Goal: Transaction & Acquisition: Book appointment/travel/reservation

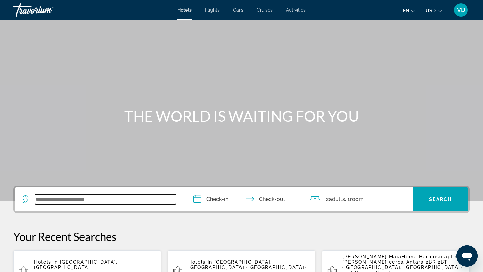
click at [52, 194] on input "Search widget" at bounding box center [105, 199] width 141 height 10
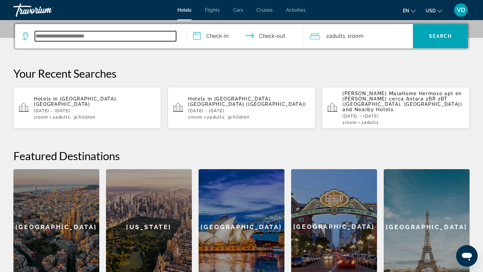
scroll to position [164, 0]
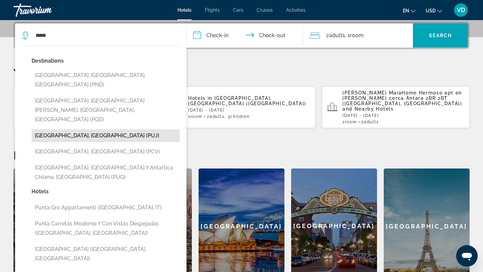
click at [77, 129] on button "[GEOGRAPHIC_DATA], [GEOGRAPHIC_DATA] (PUJ)" at bounding box center [106, 135] width 148 height 13
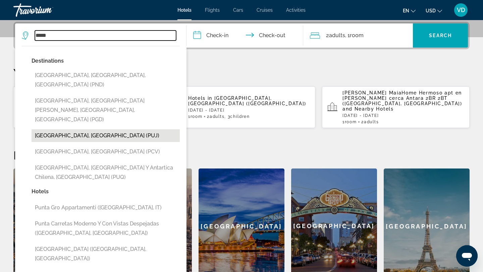
type input "**********"
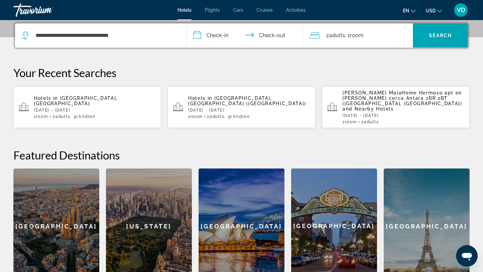
click at [221, 34] on input "**********" at bounding box center [245, 36] width 119 height 26
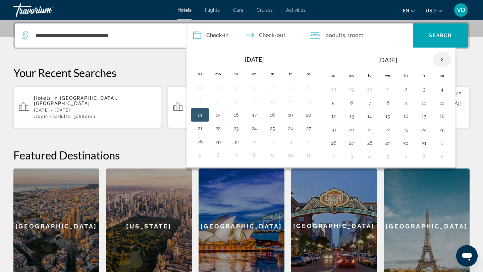
click at [442, 58] on th "Next month" at bounding box center [442, 59] width 18 height 15
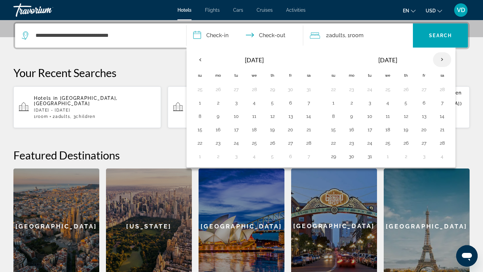
click at [442, 58] on th "Next month" at bounding box center [442, 59] width 18 height 15
click at [255, 116] on button "11" at bounding box center [254, 116] width 11 height 9
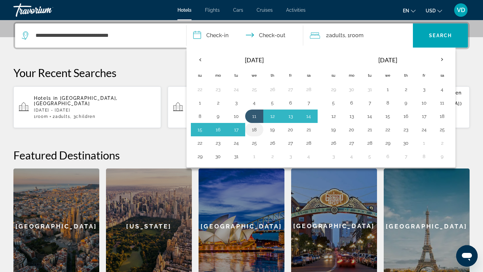
click at [255, 129] on button "18" at bounding box center [254, 129] width 11 height 9
type input "**********"
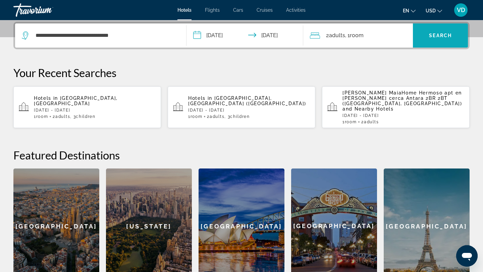
click at [432, 37] on span "Search" at bounding box center [440, 35] width 23 height 5
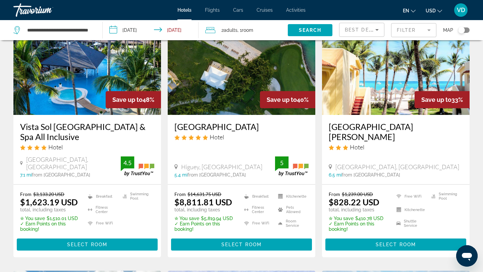
scroll to position [56, 0]
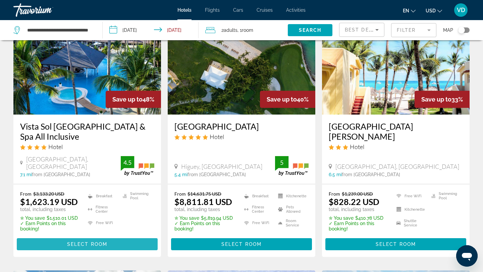
click at [74, 242] on span "Select Room" at bounding box center [87, 244] width 40 height 5
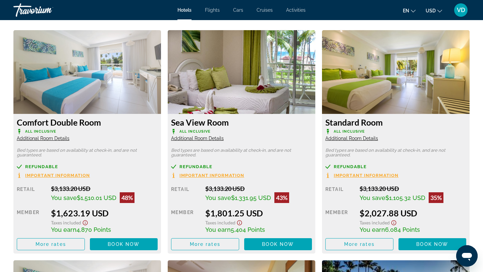
scroll to position [920, 0]
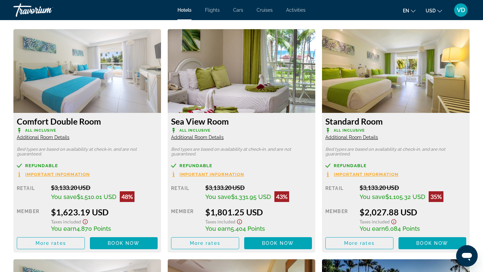
click at [200, 139] on span "Additional Room Details" at bounding box center [197, 137] width 53 height 5
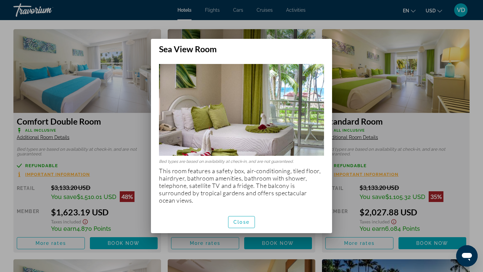
scroll to position [0, 0]
click at [239, 223] on span "Close" at bounding box center [241, 222] width 16 height 5
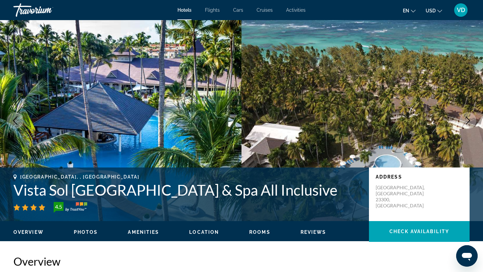
scroll to position [920, 0]
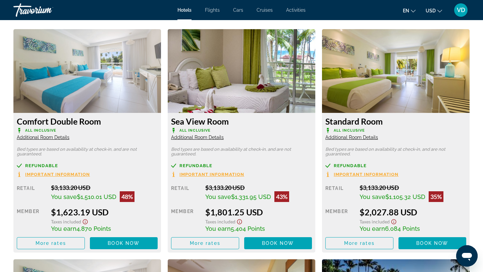
click at [47, 137] on span "Additional Room Details" at bounding box center [43, 137] width 53 height 5
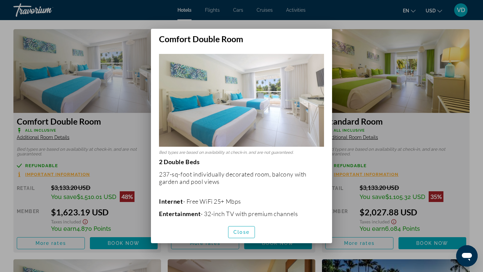
scroll to position [0, 0]
click at [242, 231] on span "Close" at bounding box center [241, 232] width 16 height 5
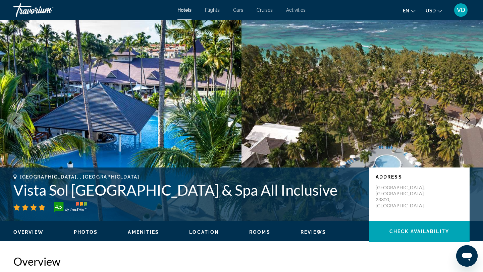
scroll to position [920, 0]
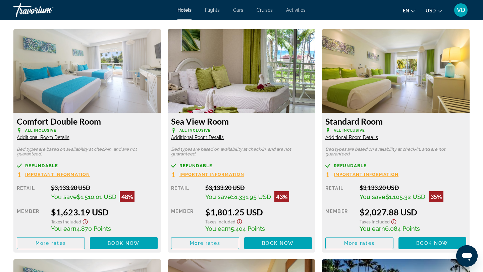
click at [366, 137] on span "Additional Room Details" at bounding box center [351, 137] width 53 height 5
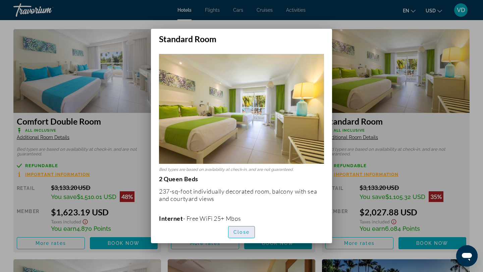
click at [236, 232] on span "Close" at bounding box center [241, 232] width 16 height 5
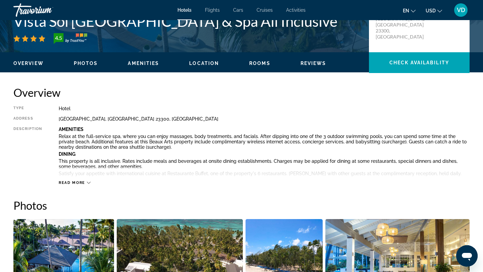
scroll to position [167, 0]
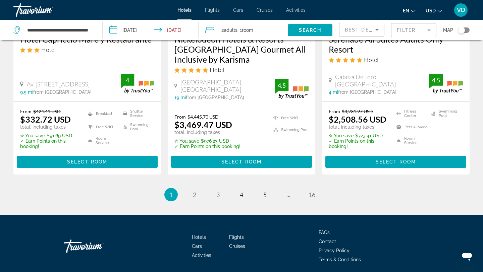
scroll to position [944, 0]
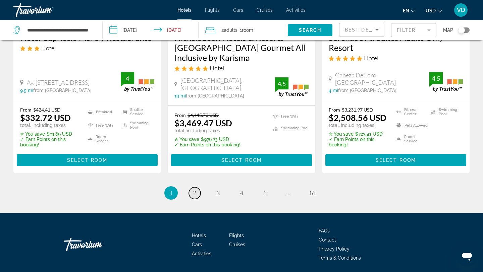
click at [196, 189] on span "2" at bounding box center [194, 192] width 3 height 7
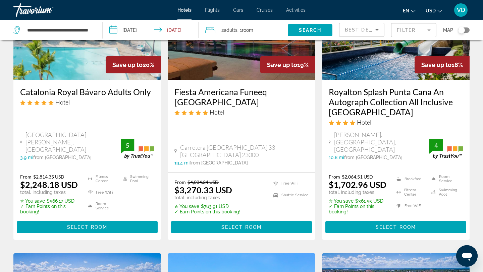
scroll to position [366, 0]
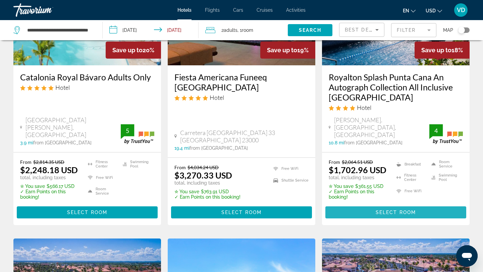
click at [400, 210] on span "Select Room" at bounding box center [395, 212] width 40 height 5
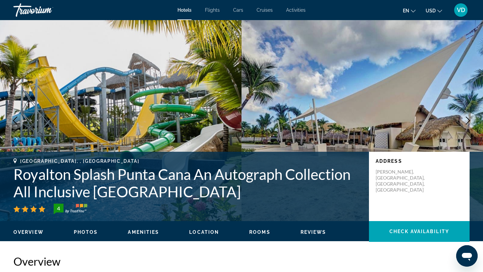
click at [468, 120] on icon "Next image" at bounding box center [467, 121] width 8 height 8
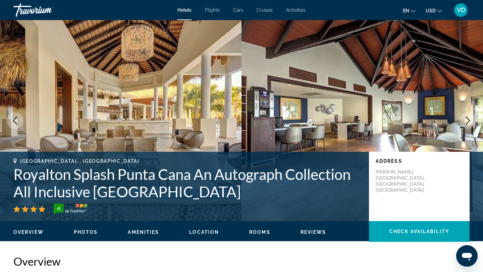
click at [468, 119] on icon "Next image" at bounding box center [467, 121] width 4 height 8
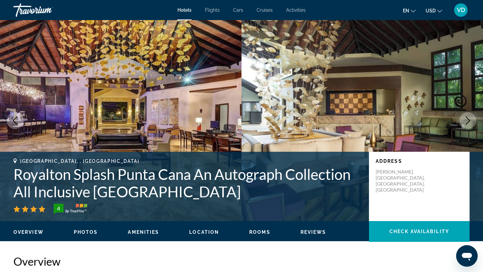
click at [468, 119] on icon "Next image" at bounding box center [467, 121] width 4 height 8
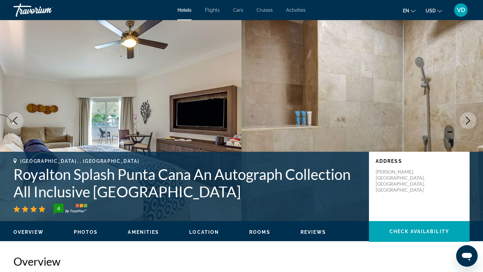
click at [468, 119] on icon "Next image" at bounding box center [467, 121] width 4 height 8
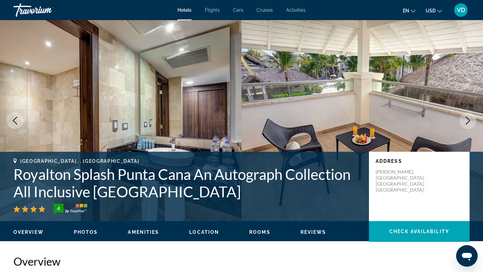
click at [468, 119] on icon "Next image" at bounding box center [467, 121] width 4 height 8
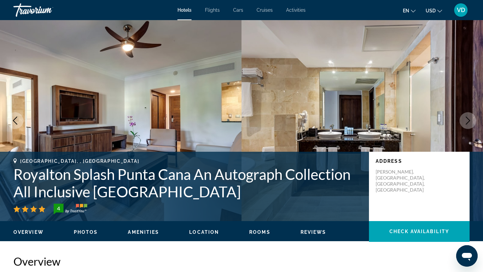
click at [468, 119] on icon "Next image" at bounding box center [467, 121] width 4 height 8
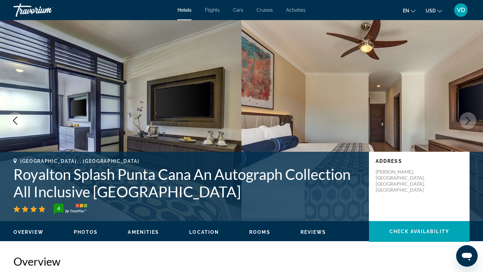
click at [468, 119] on icon "Next image" at bounding box center [467, 121] width 4 height 8
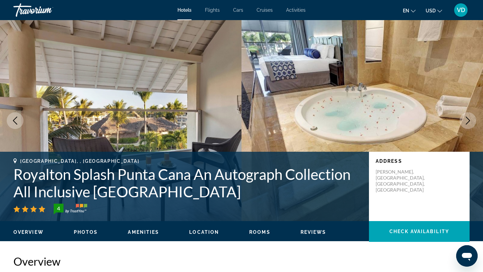
click at [468, 121] on icon "Next image" at bounding box center [467, 121] width 4 height 8
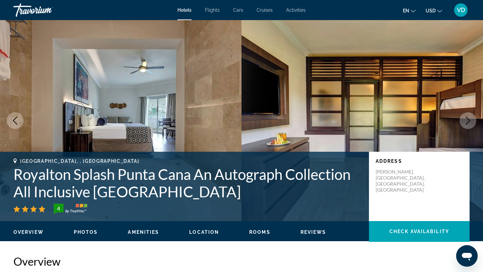
click at [468, 121] on icon "Next image" at bounding box center [467, 121] width 4 height 8
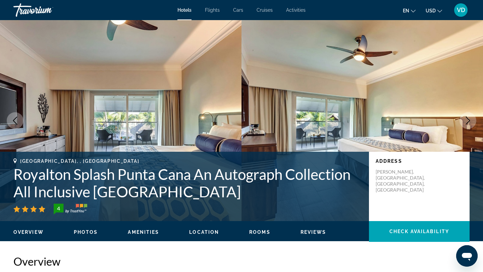
click at [468, 121] on icon "Next image" at bounding box center [467, 121] width 4 height 8
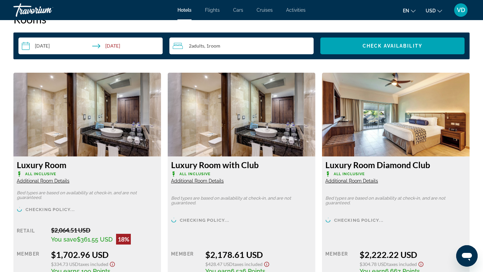
scroll to position [878, 0]
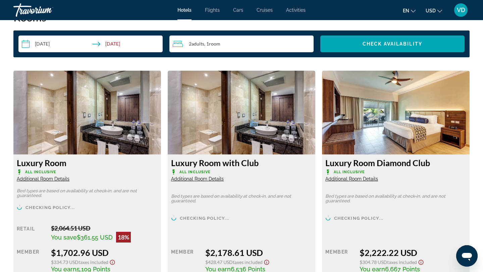
click at [44, 181] on span "Additional Room Details" at bounding box center [43, 178] width 53 height 5
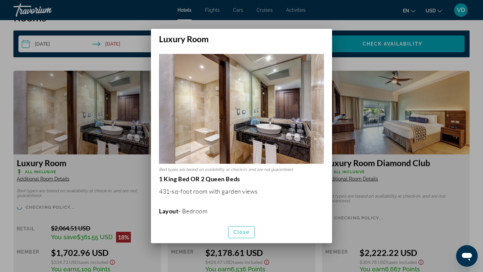
scroll to position [0, 0]
click at [240, 232] on span "Close" at bounding box center [241, 232] width 16 height 5
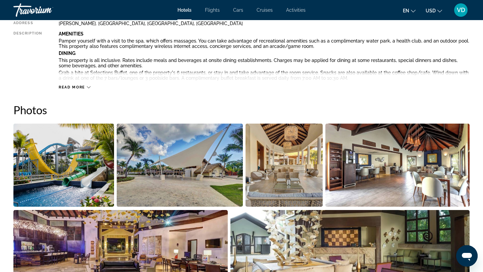
scroll to position [261, 0]
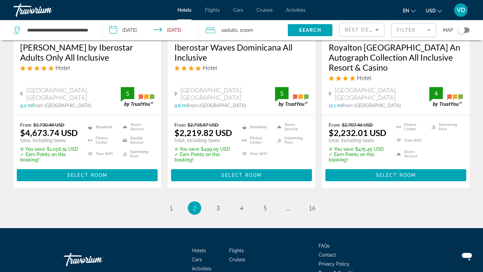
scroll to position [972, 0]
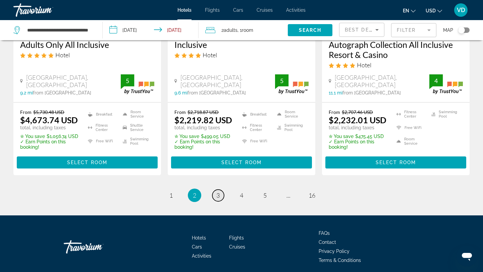
click at [218, 192] on span "3" at bounding box center [217, 195] width 3 height 7
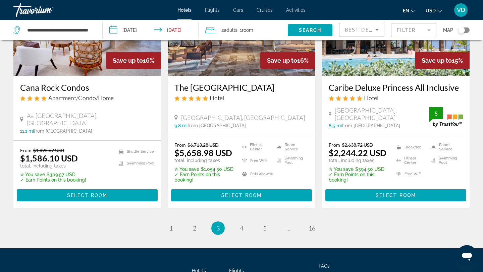
scroll to position [920, 0]
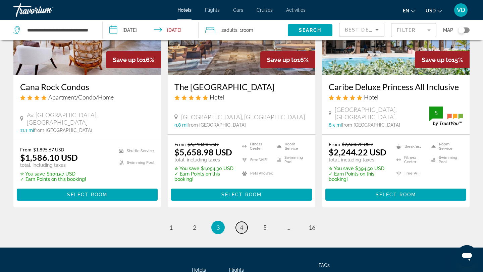
click at [243, 224] on span "4" at bounding box center [241, 227] width 3 height 7
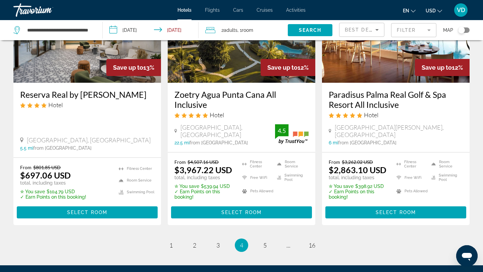
scroll to position [916, 0]
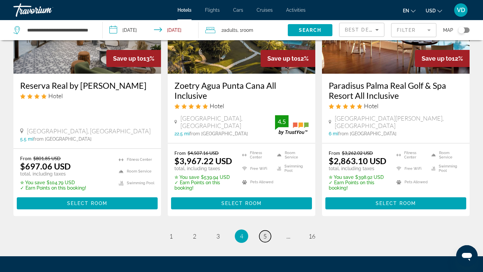
click at [262, 231] on link "page 5" at bounding box center [265, 237] width 12 height 12
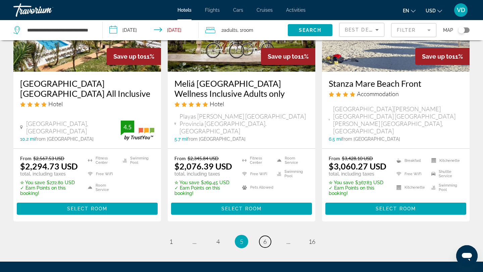
scroll to position [907, 0]
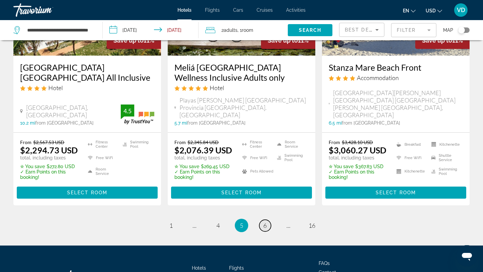
click at [263, 222] on span "6" at bounding box center [264, 225] width 3 height 7
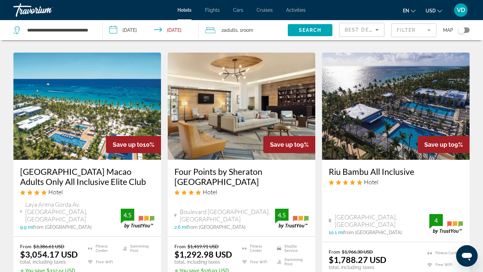
scroll to position [274, 0]
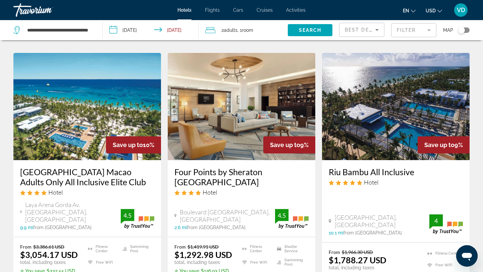
click at [375, 132] on img "Main content" at bounding box center [395, 106] width 147 height 107
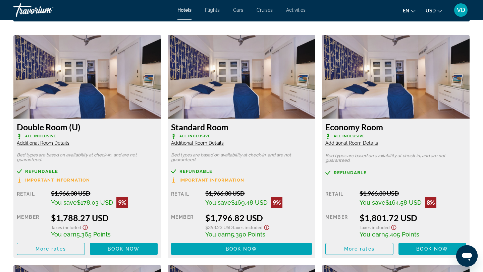
scroll to position [902, 0]
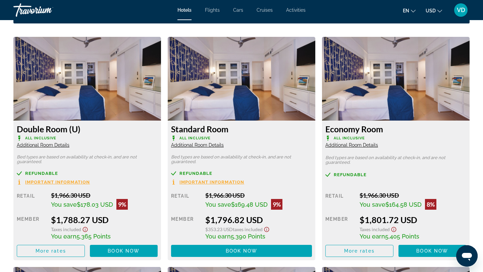
click at [47, 144] on span "Additional Room Details" at bounding box center [43, 144] width 53 height 5
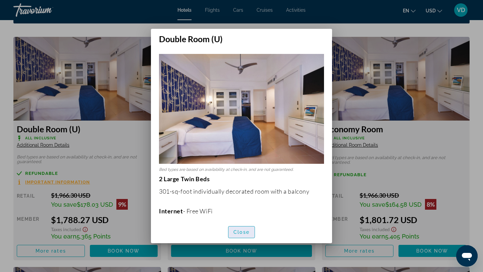
click at [244, 232] on span "Close" at bounding box center [241, 232] width 16 height 5
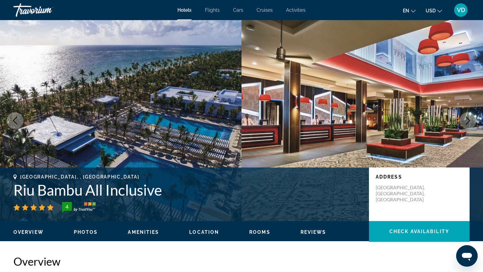
scroll to position [902, 0]
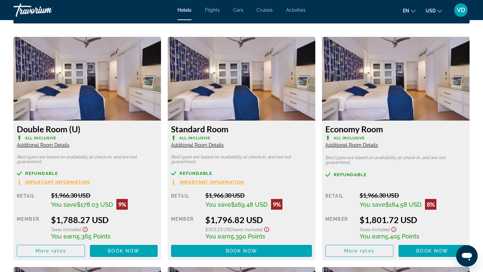
click at [205, 145] on span "Additional Room Details" at bounding box center [197, 144] width 53 height 5
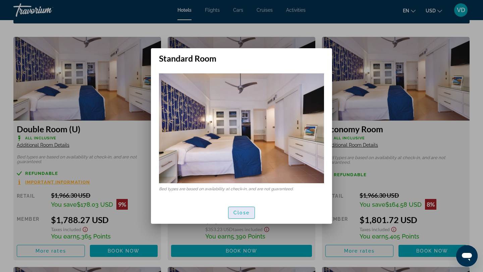
click at [243, 213] on span "Close" at bounding box center [241, 212] width 16 height 5
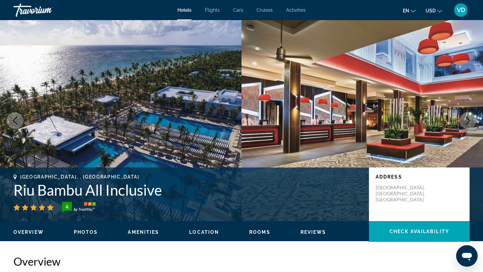
scroll to position [902, 0]
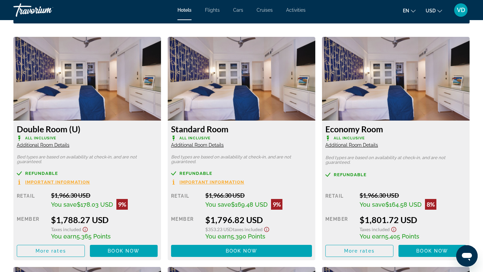
click at [358, 146] on span "Additional Room Details" at bounding box center [351, 144] width 53 height 5
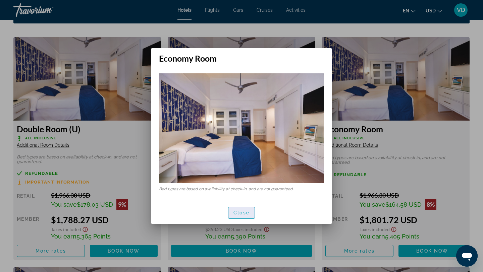
click at [236, 212] on span "Close" at bounding box center [241, 212] width 16 height 5
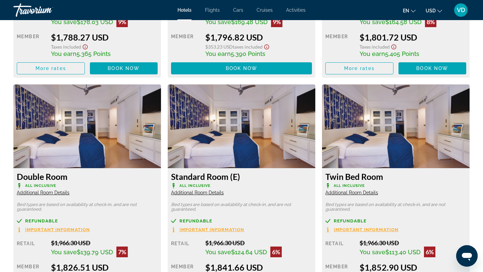
scroll to position [1103, 0]
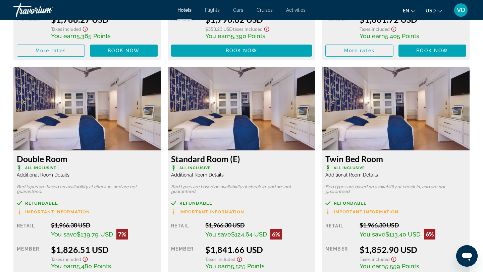
click at [63, 175] on span "Additional Room Details" at bounding box center [43, 174] width 53 height 5
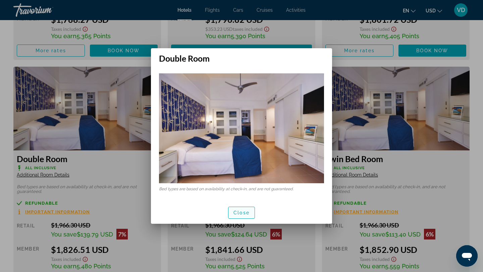
click at [237, 211] on span "Close" at bounding box center [241, 212] width 16 height 5
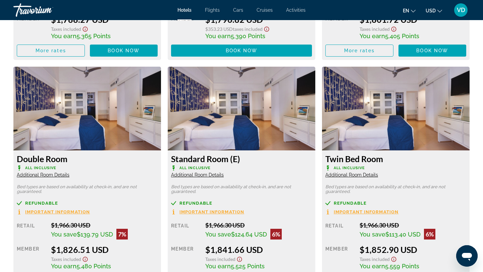
scroll to position [1103, 0]
click at [204, 176] on span "Additional Room Details" at bounding box center [197, 174] width 53 height 5
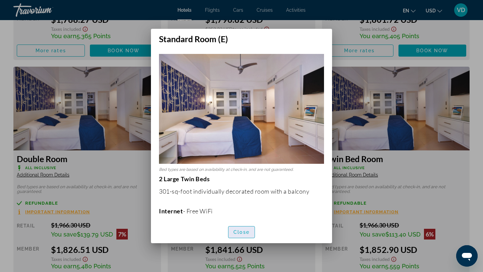
click at [235, 230] on span "Close" at bounding box center [241, 232] width 16 height 5
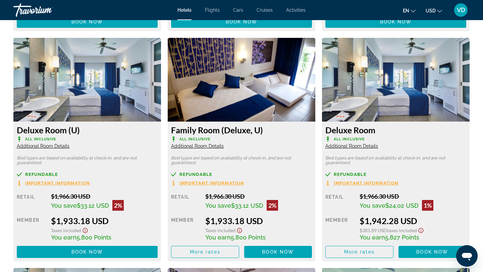
scroll to position [1363, 0]
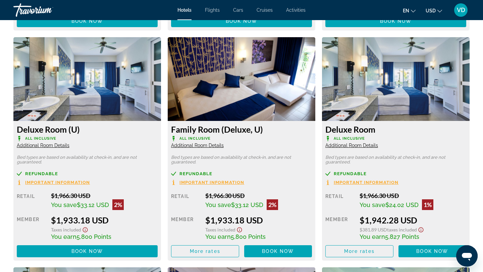
click at [48, 145] on span "Additional Room Details" at bounding box center [43, 145] width 53 height 5
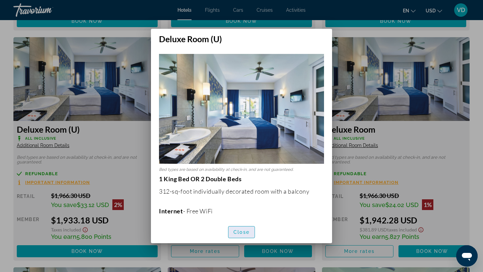
click at [242, 233] on span "Close" at bounding box center [241, 232] width 16 height 5
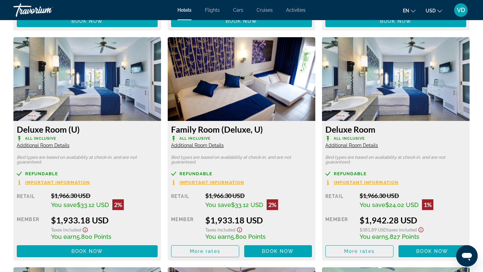
scroll to position [1363, 0]
click at [358, 146] on span "Additional Room Details" at bounding box center [351, 145] width 53 height 5
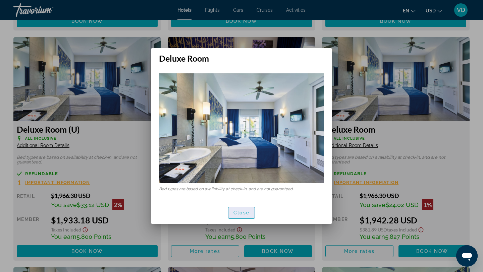
click at [244, 212] on span "Close" at bounding box center [241, 212] width 16 height 5
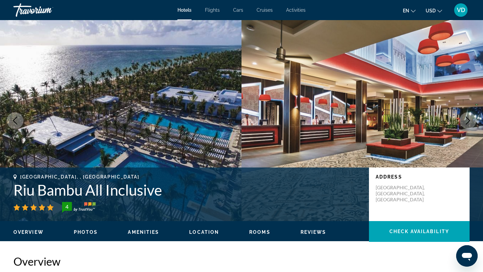
click at [465, 119] on icon "Next image" at bounding box center [467, 121] width 8 height 8
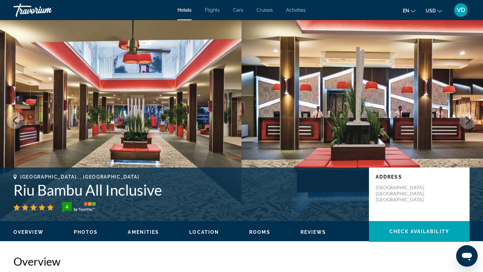
click at [465, 119] on icon "Next image" at bounding box center [467, 121] width 8 height 8
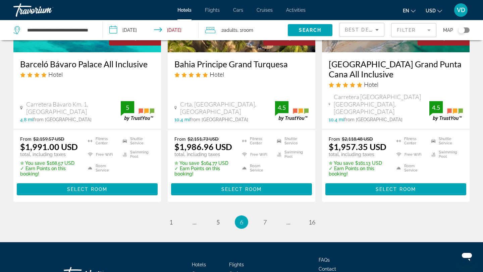
scroll to position [945, 0]
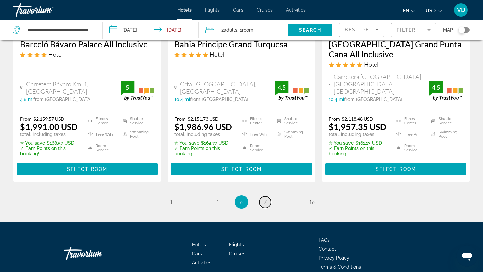
click at [266, 198] on span "7" at bounding box center [264, 201] width 3 height 7
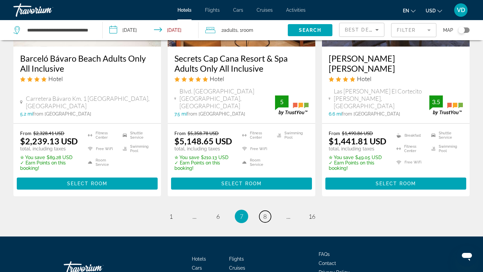
scroll to position [939, 0]
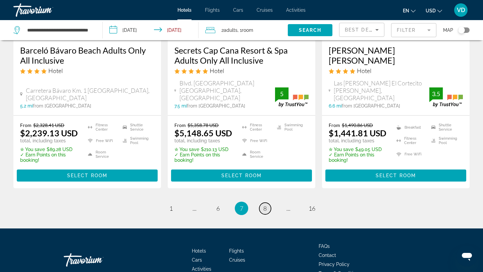
click at [266, 203] on link "page 8" at bounding box center [265, 209] width 12 height 12
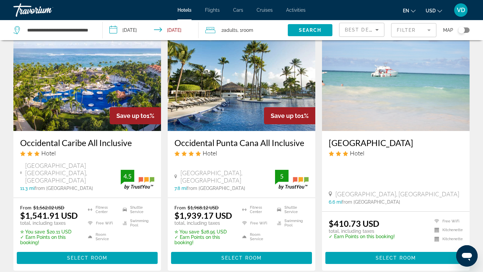
scroll to position [312, 0]
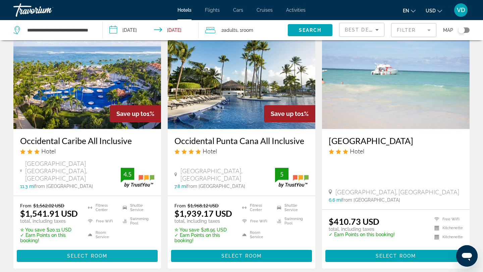
click at [84, 253] on span "Select Room" at bounding box center [87, 255] width 40 height 5
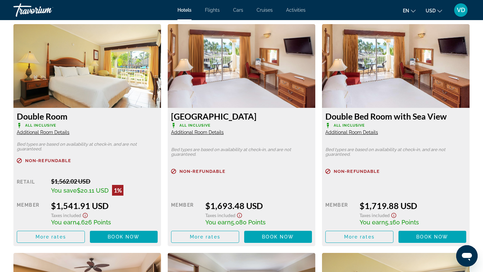
scroll to position [936, 0]
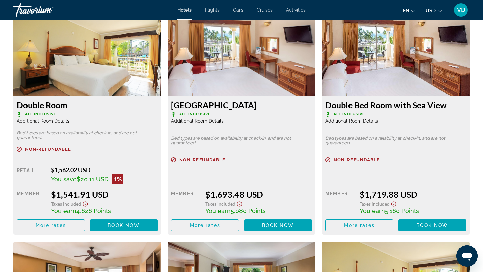
click at [200, 123] on span "Additional Room Details" at bounding box center [197, 120] width 53 height 5
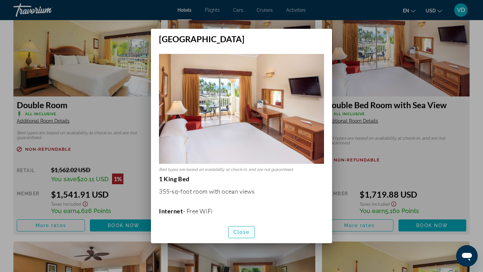
click at [240, 232] on span "Close" at bounding box center [241, 232] width 16 height 5
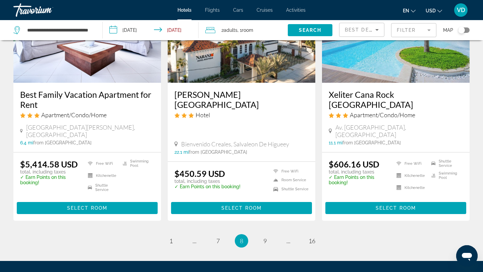
scroll to position [920, 0]
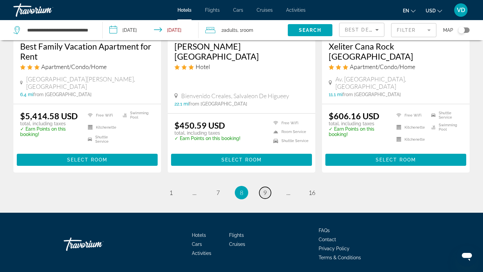
click at [266, 189] on span "9" at bounding box center [264, 192] width 3 height 7
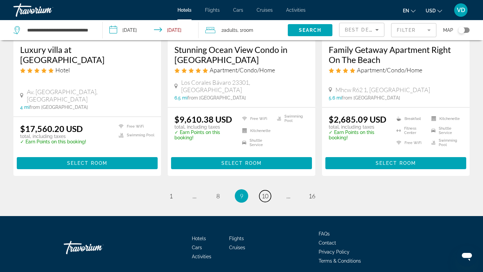
scroll to position [886, 0]
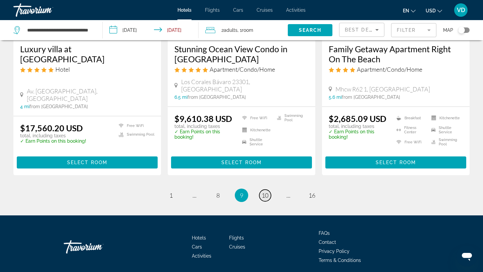
click at [265, 192] on span "10" at bounding box center [264, 195] width 7 height 7
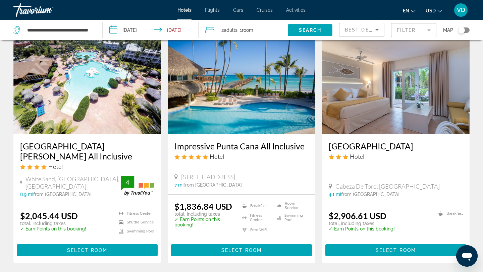
scroll to position [799, 0]
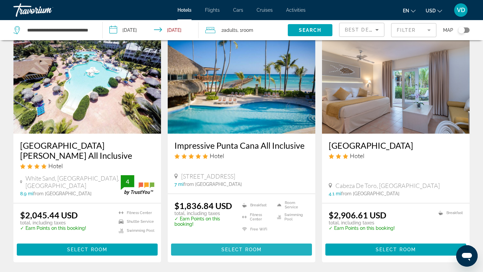
click at [232, 247] on span "Select Room" at bounding box center [241, 249] width 40 height 5
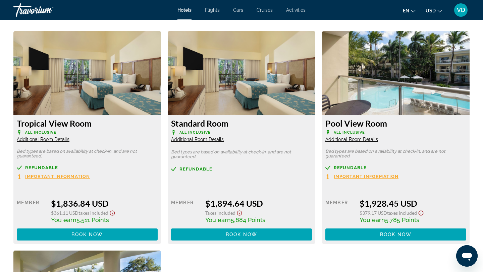
scroll to position [892, 0]
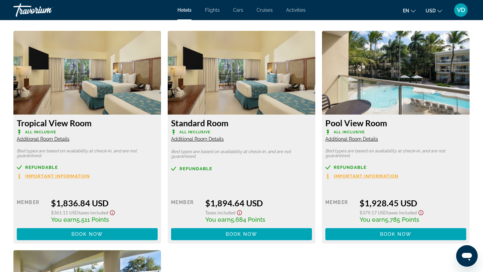
click at [47, 139] on span "Additional Room Details" at bounding box center [43, 138] width 53 height 5
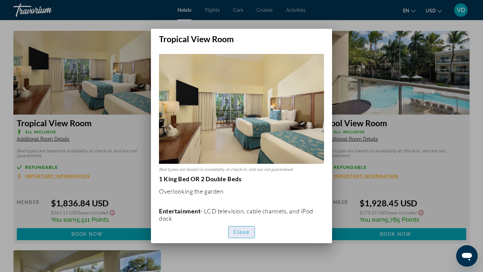
click at [245, 233] on span "Close" at bounding box center [241, 232] width 16 height 5
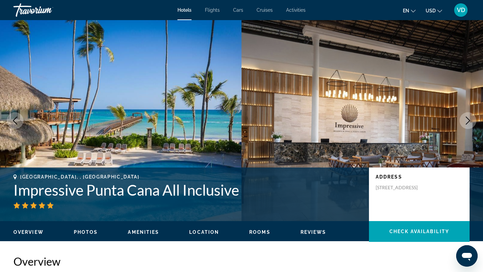
scroll to position [892, 0]
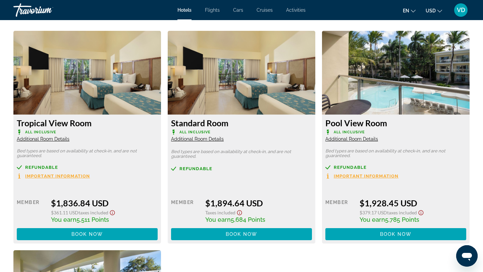
click at [204, 140] on span "Additional Room Details" at bounding box center [197, 138] width 53 height 5
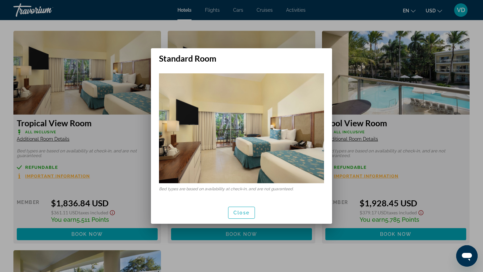
scroll to position [0, 0]
click at [243, 207] on span "button" at bounding box center [241, 213] width 26 height 16
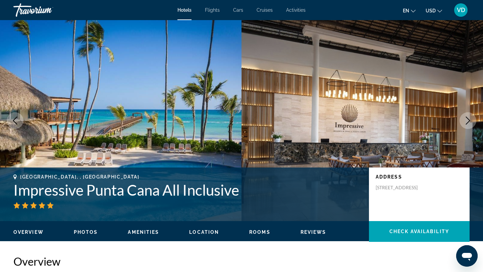
scroll to position [892, 0]
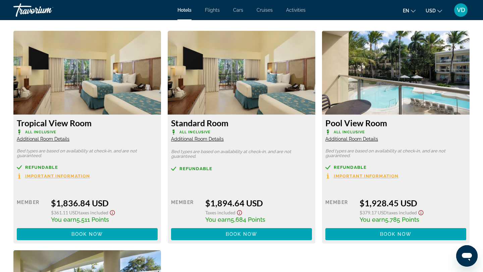
click at [341, 141] on span "Additional Room Details" at bounding box center [351, 138] width 53 height 5
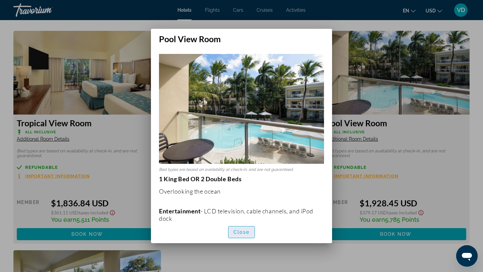
click at [241, 234] on span "Close" at bounding box center [241, 232] width 16 height 5
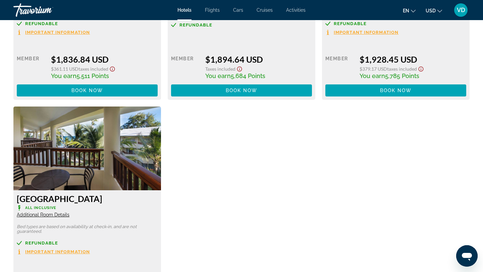
scroll to position [1041, 0]
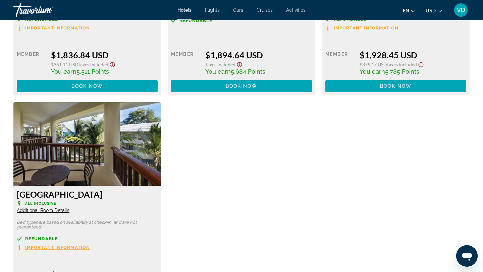
click at [43, 212] on span "Additional Room Details" at bounding box center [43, 210] width 53 height 5
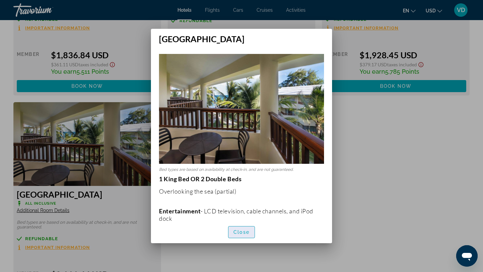
click at [244, 231] on span "Close" at bounding box center [241, 232] width 16 height 5
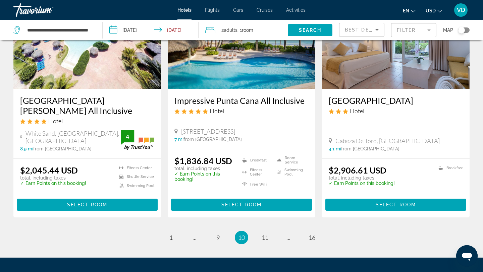
scroll to position [853, 0]
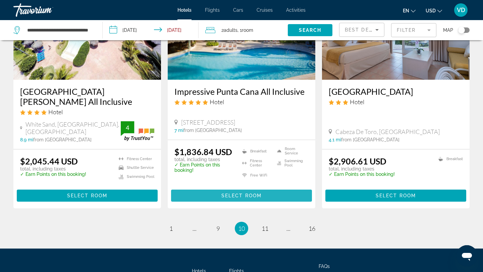
click at [230, 193] on span "Select Room" at bounding box center [241, 195] width 40 height 5
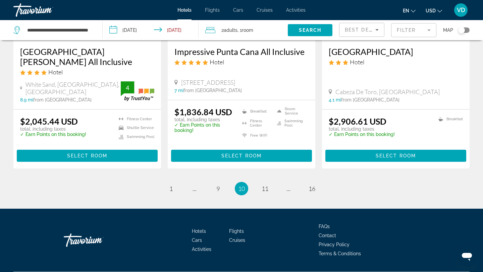
scroll to position [894, 0]
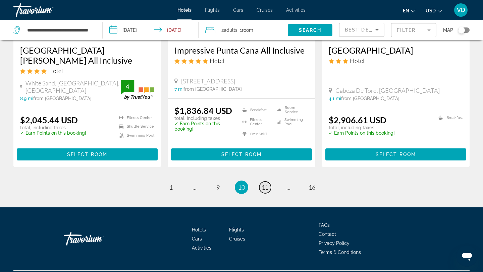
click at [264, 184] on span "11" at bounding box center [264, 187] width 7 height 7
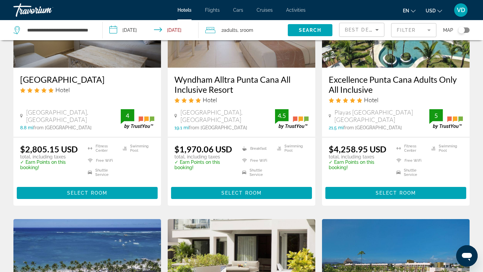
scroll to position [108, 0]
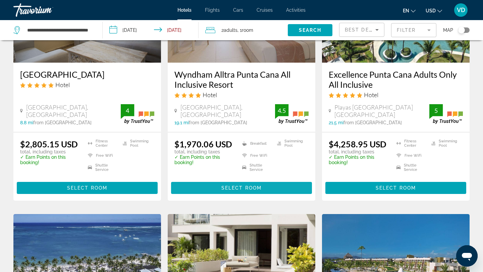
click at [234, 188] on span "Select Room" at bounding box center [241, 187] width 40 height 5
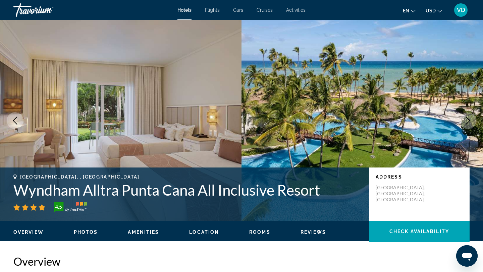
click at [467, 120] on icon "Next image" at bounding box center [467, 121] width 8 height 8
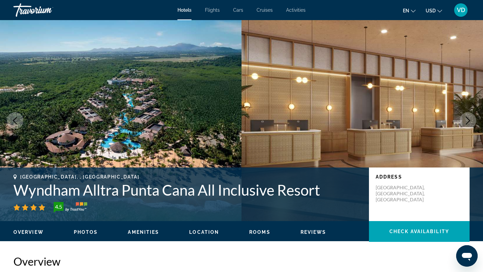
click at [467, 120] on icon "Next image" at bounding box center [467, 121] width 8 height 8
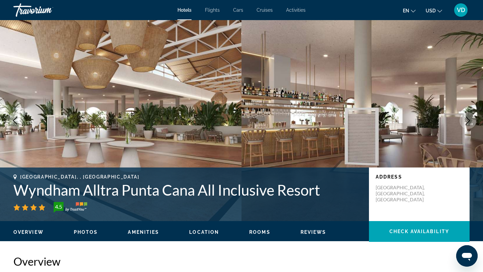
click at [467, 120] on icon "Next image" at bounding box center [467, 121] width 8 height 8
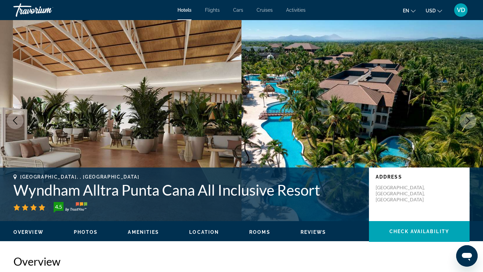
click at [467, 120] on icon "Next image" at bounding box center [467, 121] width 8 height 8
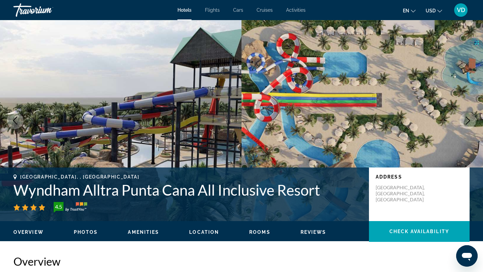
click at [467, 120] on icon "Next image" at bounding box center [467, 121] width 8 height 8
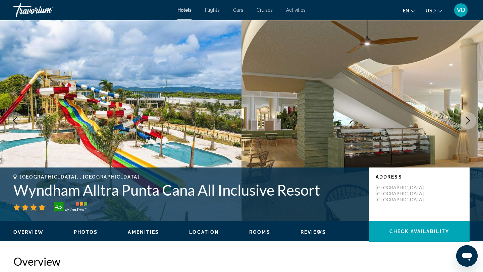
click at [467, 120] on icon "Next image" at bounding box center [467, 121] width 8 height 8
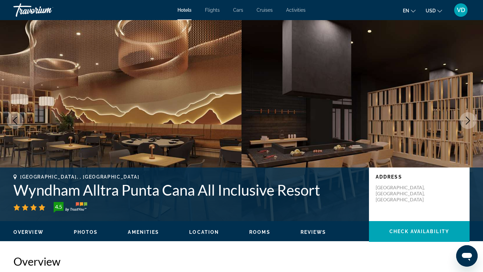
click at [467, 120] on icon "Next image" at bounding box center [467, 121] width 8 height 8
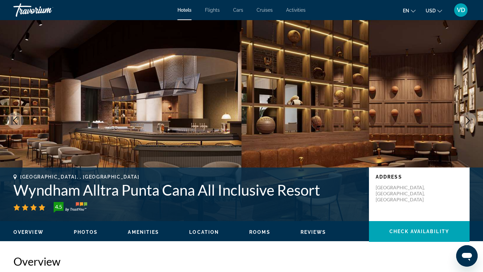
click at [467, 120] on icon "Next image" at bounding box center [467, 121] width 8 height 8
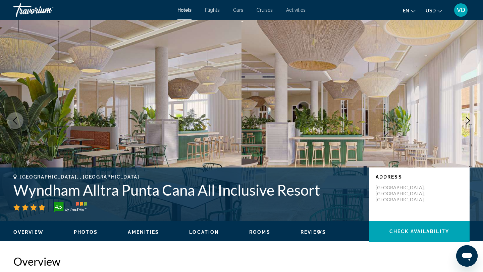
click at [467, 120] on icon "Next image" at bounding box center [467, 121] width 8 height 8
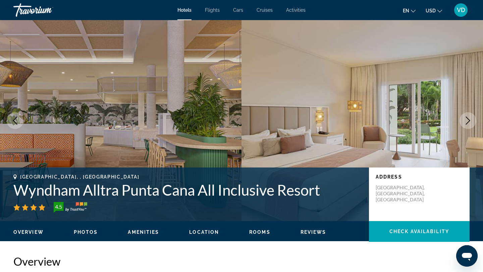
click at [467, 120] on icon "Next image" at bounding box center [467, 121] width 8 height 8
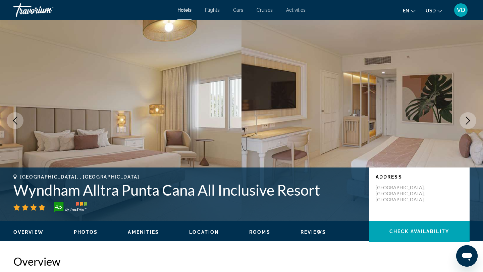
click at [467, 120] on icon "Next image" at bounding box center [467, 121] width 8 height 8
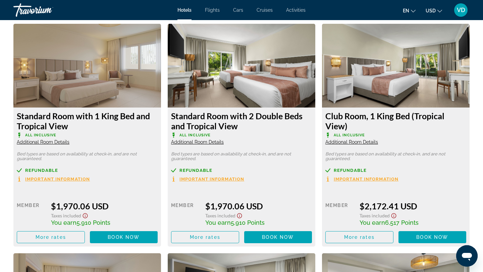
scroll to position [928, 0]
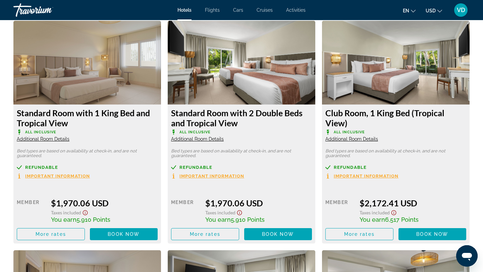
click at [201, 138] on span "Additional Room Details" at bounding box center [197, 138] width 53 height 5
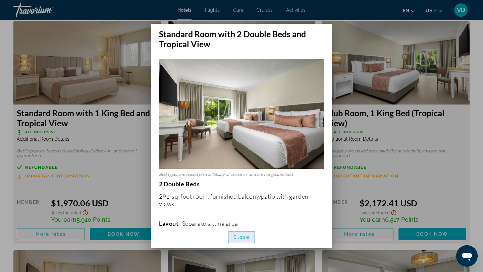
click at [238, 237] on span "Close" at bounding box center [241, 237] width 16 height 5
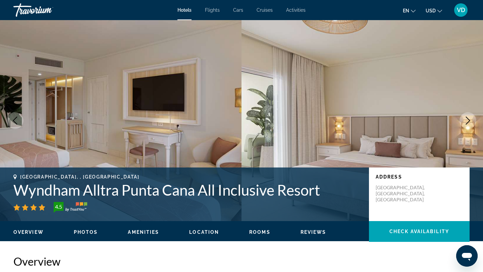
scroll to position [928, 0]
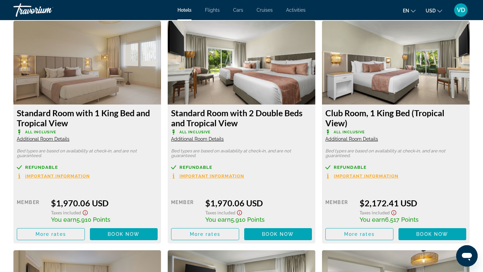
click at [46, 138] on span "Additional Room Details" at bounding box center [43, 138] width 53 height 5
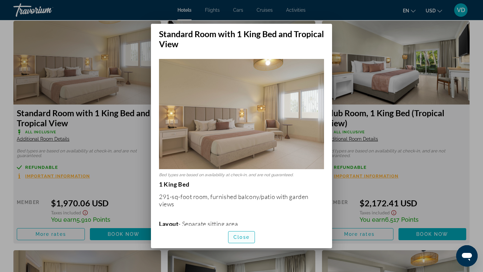
click at [239, 238] on span "Close" at bounding box center [241, 237] width 16 height 5
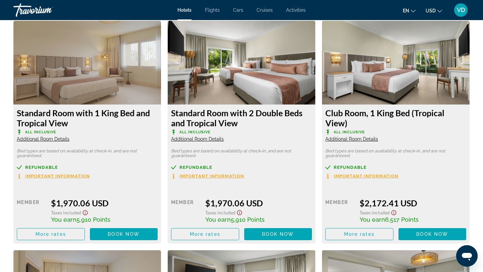
scroll to position [928, 0]
click at [352, 138] on span "Additional Room Details" at bounding box center [351, 138] width 53 height 5
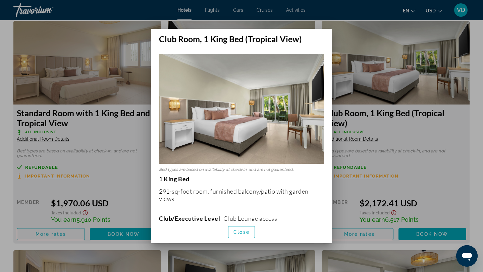
scroll to position [0, 0]
click at [238, 232] on span "Close" at bounding box center [241, 232] width 16 height 5
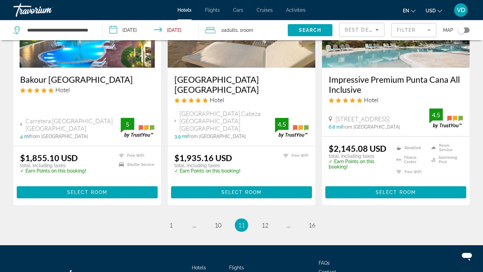
scroll to position [907, 0]
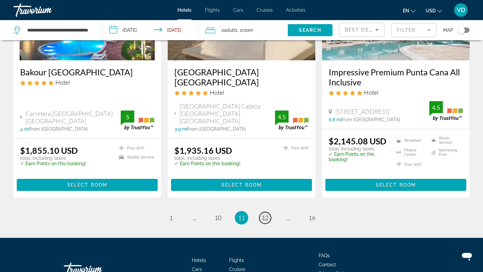
click at [266, 214] on span "12" at bounding box center [264, 217] width 7 height 7
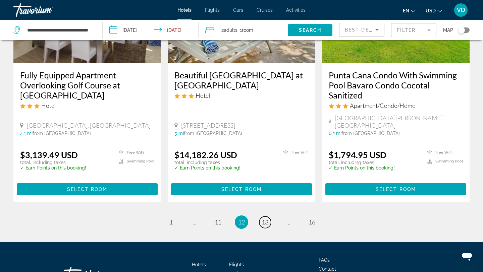
scroll to position [905, 0]
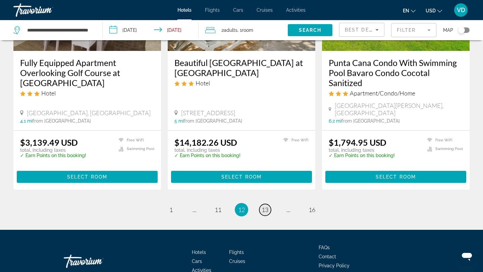
click at [263, 206] on span "13" at bounding box center [264, 209] width 7 height 7
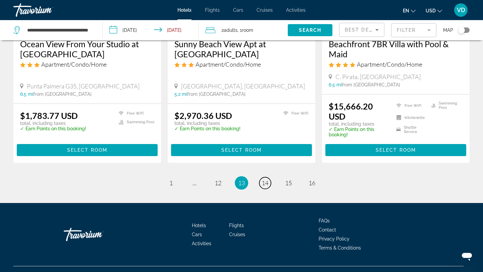
scroll to position [905, 0]
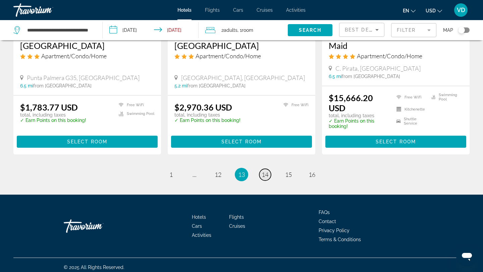
click at [268, 171] on span "14" at bounding box center [264, 174] width 7 height 7
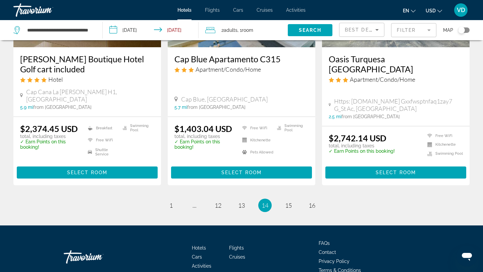
scroll to position [896, 0]
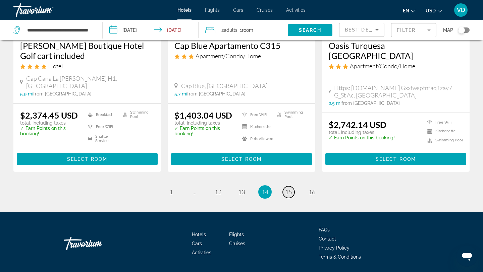
click at [289, 188] on span "15" at bounding box center [288, 191] width 7 height 7
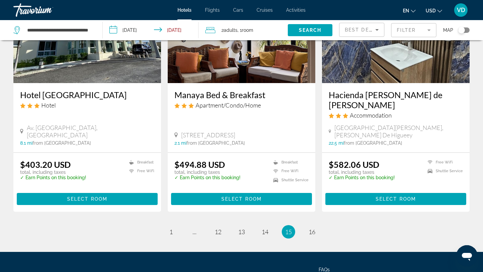
scroll to position [899, 0]
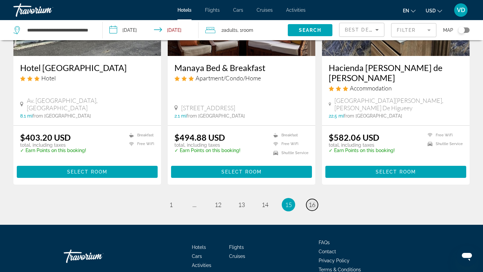
click at [314, 201] on span "16" at bounding box center [311, 204] width 7 height 7
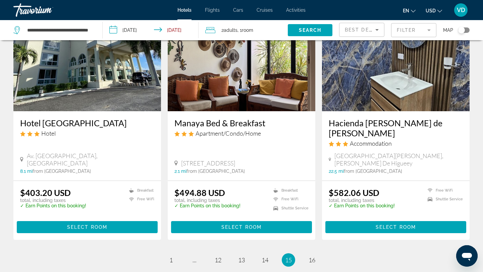
scroll to position [899, 0]
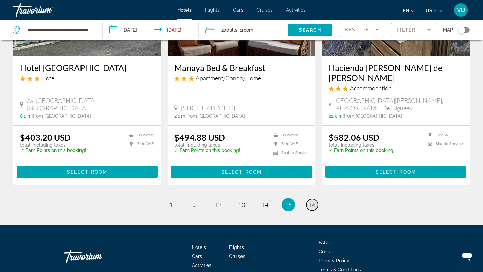
click at [313, 201] on span "16" at bounding box center [311, 204] width 7 height 7
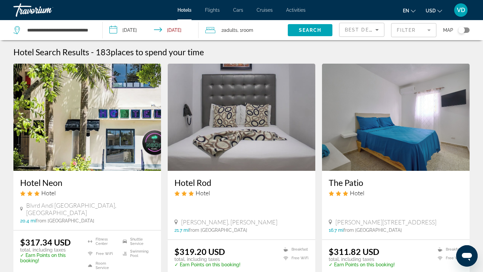
click at [93, 28] on div "**********" at bounding box center [54, 30] width 82 height 20
click at [81, 29] on input "**********" at bounding box center [59, 30] width 66 height 10
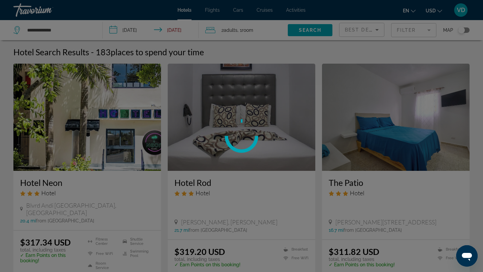
click at [64, 27] on div at bounding box center [241, 136] width 483 height 272
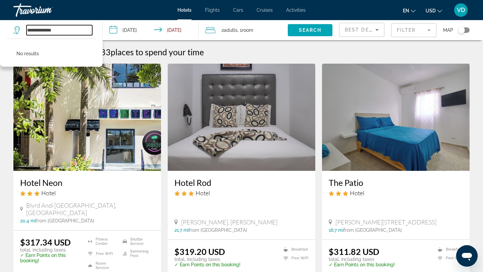
click at [61, 29] on input "**********" at bounding box center [59, 30] width 66 height 10
type input "*"
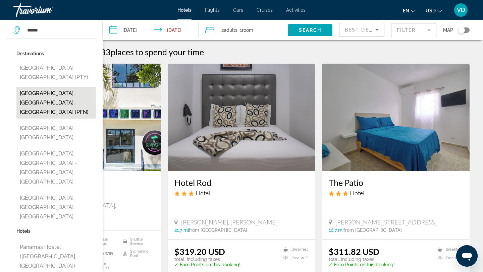
click at [43, 87] on button "[GEOGRAPHIC_DATA], [GEOGRAPHIC_DATA], [GEOGRAPHIC_DATA] (PFN)" at bounding box center [55, 103] width 79 height 32
type input "**********"
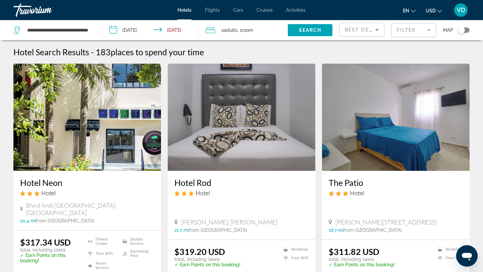
click at [120, 29] on input "**********" at bounding box center [152, 31] width 99 height 22
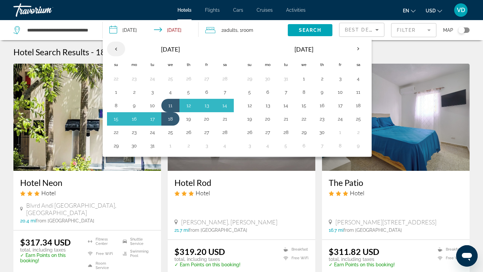
click at [115, 46] on th "Previous month" at bounding box center [116, 49] width 18 height 15
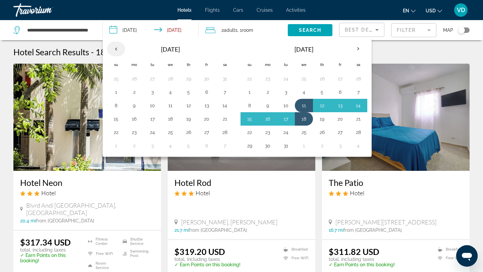
click at [115, 46] on th "Previous month" at bounding box center [116, 49] width 18 height 15
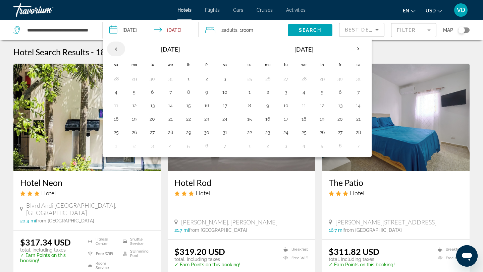
click at [115, 46] on th "Previous month" at bounding box center [116, 49] width 18 height 15
click at [225, 91] on button "11" at bounding box center [224, 91] width 11 height 9
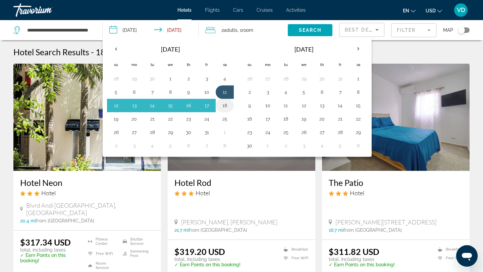
click at [226, 103] on button "18" at bounding box center [224, 105] width 11 height 9
type input "**********"
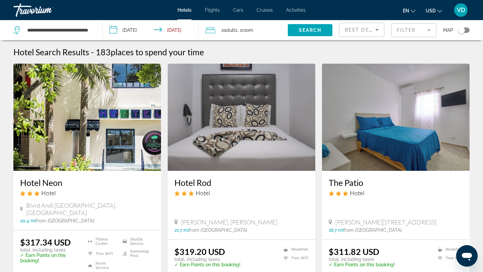
click at [253, 29] on span "Room" at bounding box center [247, 29] width 11 height 5
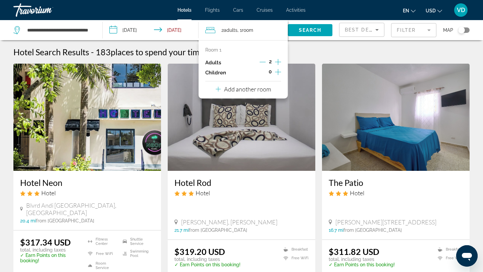
click at [277, 71] on icon "Increment children" at bounding box center [278, 72] width 6 height 8
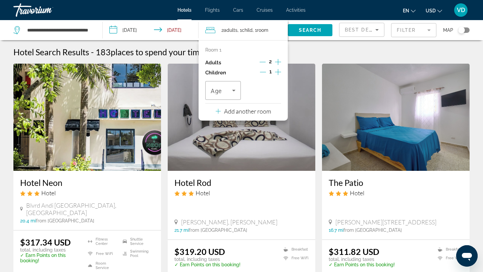
click at [277, 71] on icon "Increment children" at bounding box center [278, 72] width 6 height 8
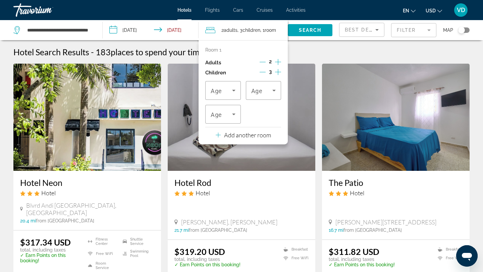
click at [277, 71] on icon "Increment children" at bounding box center [278, 72] width 6 height 8
click at [234, 92] on icon "Travelers: 2 adults, 4 children" at bounding box center [234, 90] width 8 height 8
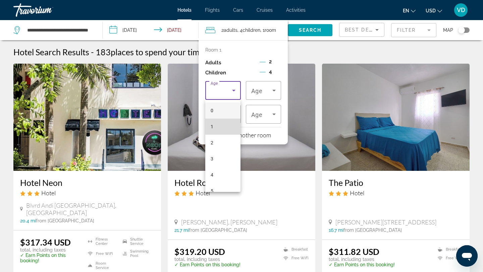
click at [233, 125] on mat-option "1" at bounding box center [222, 127] width 35 height 16
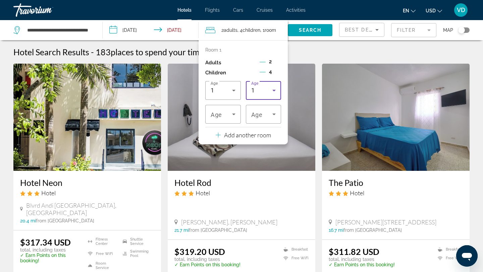
click at [272, 90] on icon "Travelers: 2 adults, 4 children" at bounding box center [273, 91] width 3 height 2
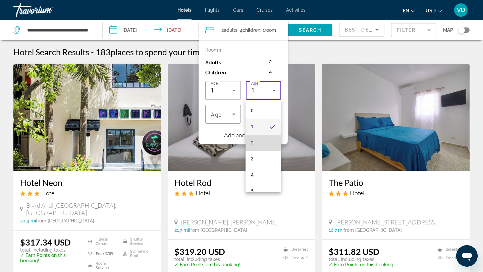
click at [261, 139] on mat-option "2" at bounding box center [262, 143] width 35 height 16
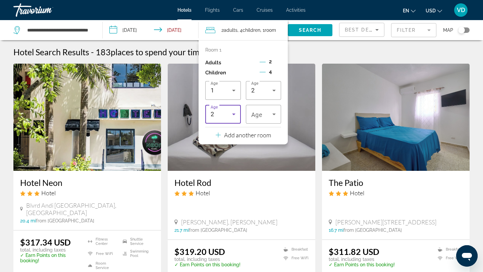
click at [235, 113] on icon "Travelers: 2 adults, 4 children" at bounding box center [234, 114] width 8 height 8
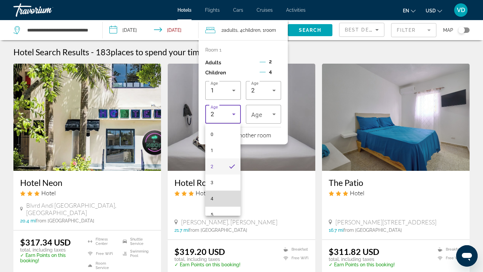
click at [218, 197] on mat-option "4" at bounding box center [222, 199] width 35 height 16
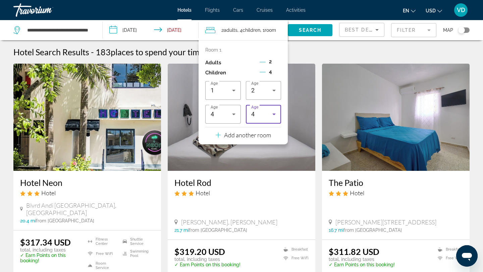
click at [274, 114] on icon "Travelers: 2 adults, 4 children" at bounding box center [273, 115] width 3 height 2
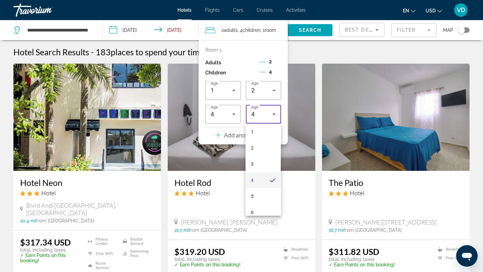
scroll to position [31, 0]
click at [259, 199] on mat-option "6" at bounding box center [262, 200] width 35 height 16
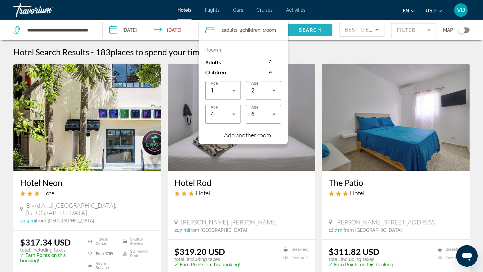
click at [296, 30] on span "Search widget" at bounding box center [310, 30] width 45 height 16
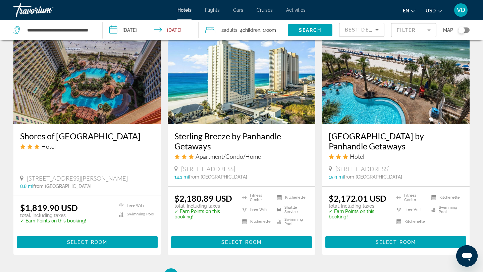
scroll to position [844, 0]
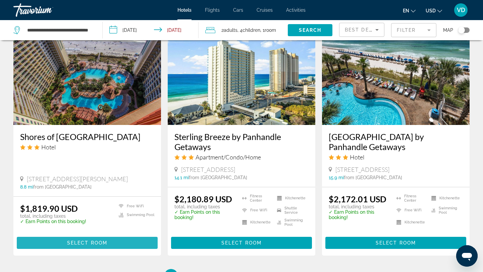
click at [98, 240] on span "Select Room" at bounding box center [87, 242] width 40 height 5
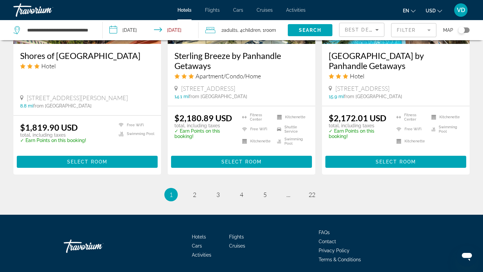
scroll to position [946, 0]
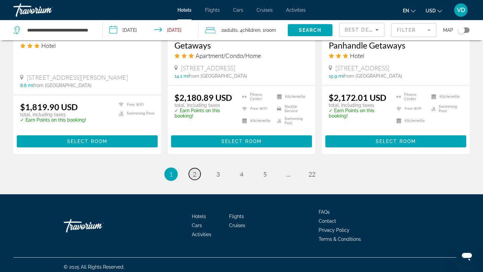
click at [195, 171] on span "2" at bounding box center [194, 174] width 3 height 7
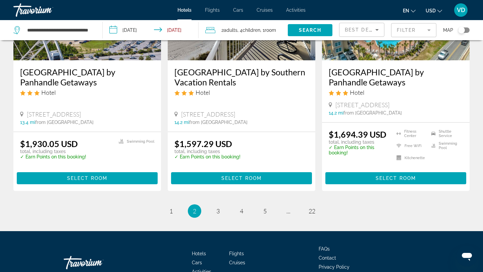
scroll to position [904, 0]
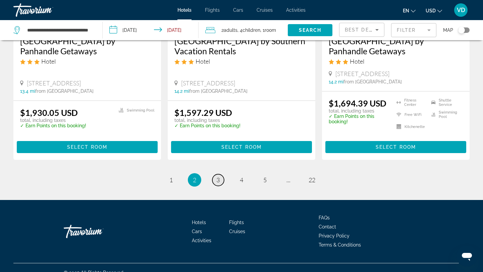
click at [219, 176] on span "3" at bounding box center [217, 179] width 3 height 7
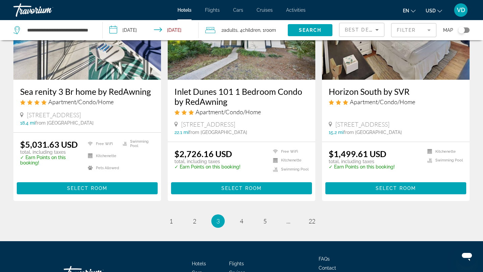
scroll to position [827, 0]
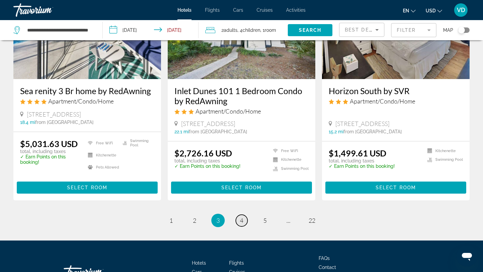
click at [243, 227] on link "page 4" at bounding box center [242, 221] width 12 height 12
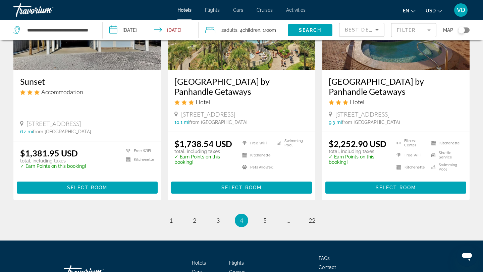
scroll to position [887, 0]
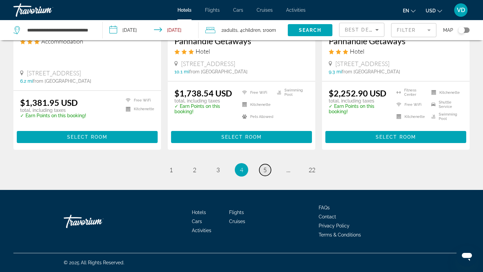
click at [264, 170] on span "5" at bounding box center [264, 169] width 3 height 7
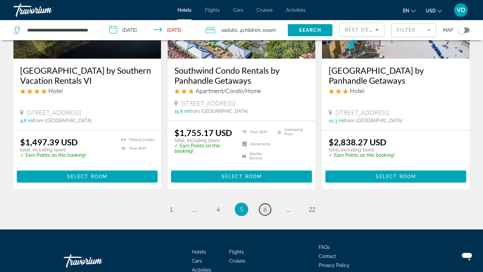
scroll to position [853, 0]
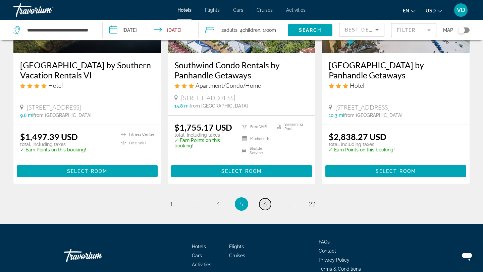
click at [263, 206] on span "6" at bounding box center [264, 203] width 3 height 7
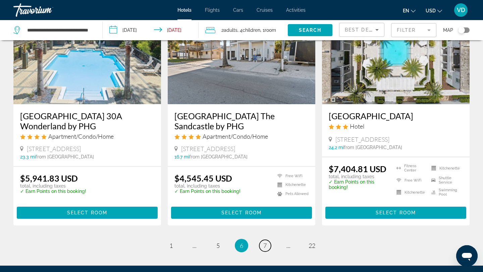
scroll to position [830, 0]
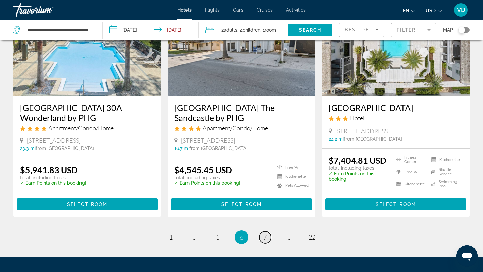
click at [263, 234] on span "7" at bounding box center [264, 237] width 3 height 7
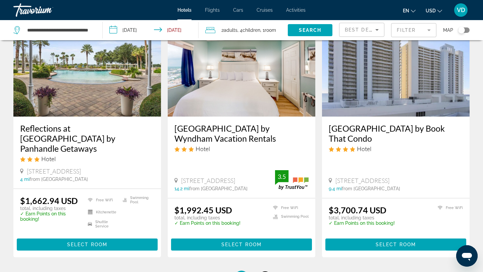
scroll to position [811, 0]
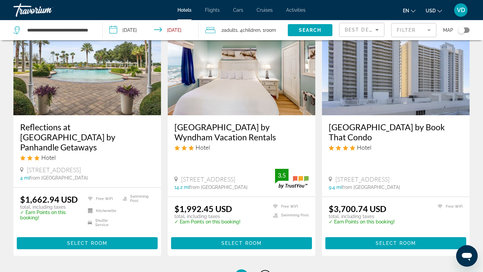
click at [266, 270] on link "page 8" at bounding box center [265, 276] width 12 height 12
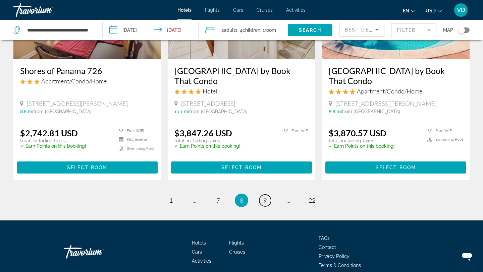
scroll to position [915, 0]
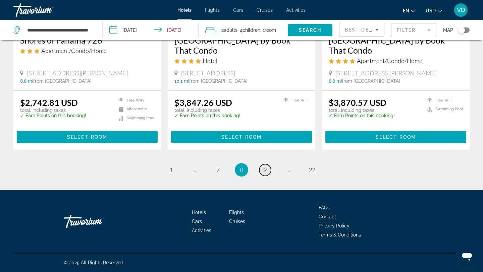
click at [267, 170] on link "page 9" at bounding box center [265, 170] width 12 height 12
